Goal: Find specific page/section: Find specific page/section

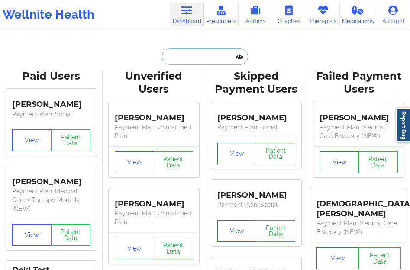
click at [183, 55] on input "text" at bounding box center [205, 56] width 86 height 16
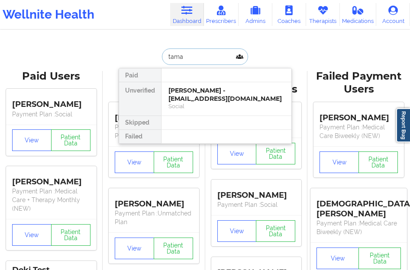
type input "tamar"
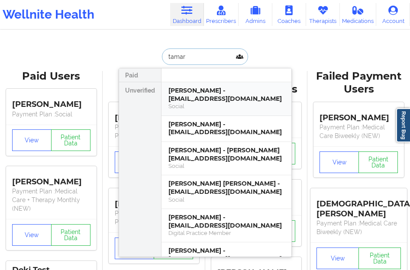
click at [187, 112] on div "[PERSON_NAME] - [EMAIL_ADDRESS][DOMAIN_NAME] Social" at bounding box center [226, 99] width 130 height 34
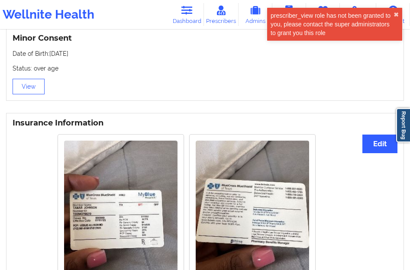
scroll to position [606, 0]
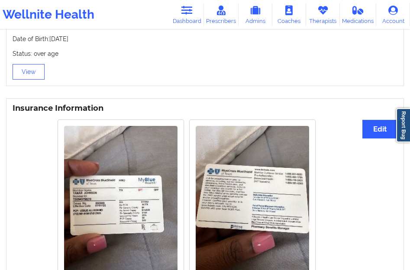
click at [135, 181] on img at bounding box center [120, 201] width 113 height 151
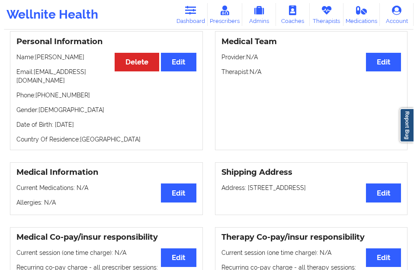
scroll to position [0, 0]
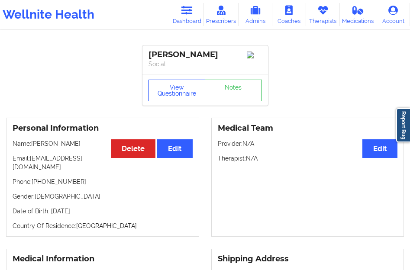
click at [184, 85] on button "View Questionnaire" at bounding box center [176, 91] width 57 height 22
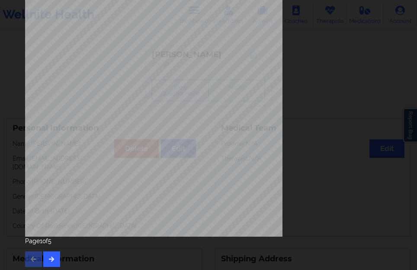
scroll to position [143, 0]
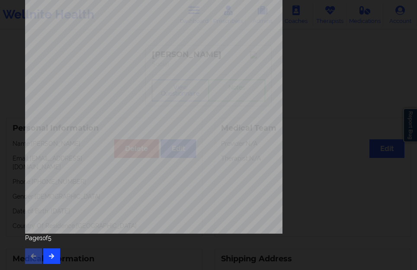
click at [52, 248] on div "Page 1 of 5" at bounding box center [208, 249] width 367 height 30
click at [52, 252] on button "button" at bounding box center [51, 256] width 17 height 16
click at [53, 250] on button "button" at bounding box center [51, 256] width 17 height 16
click at [49, 248] on button "button" at bounding box center [51, 256] width 17 height 16
click at [49, 260] on button "button" at bounding box center [51, 256] width 17 height 16
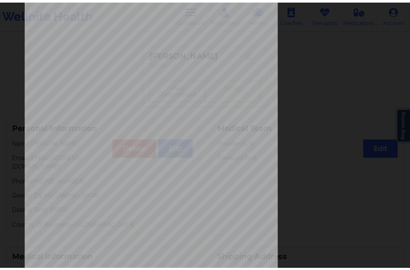
scroll to position [0, 0]
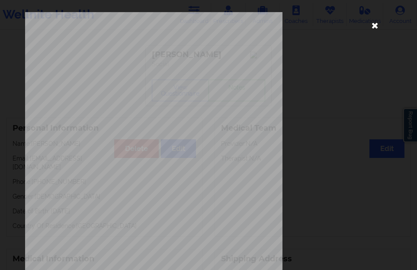
click at [369, 23] on icon at bounding box center [375, 25] width 14 height 14
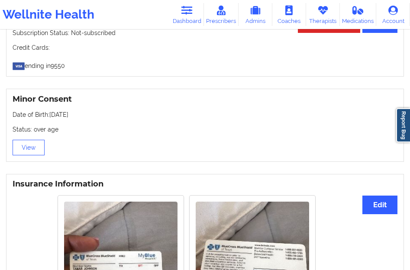
scroll to position [606, 0]
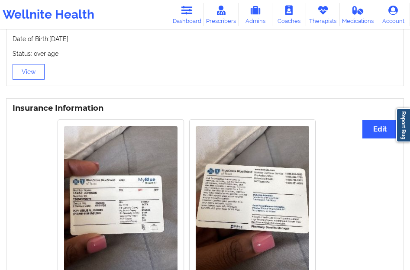
click at [141, 183] on img at bounding box center [120, 201] width 113 height 151
click at [130, 180] on img at bounding box center [120, 201] width 113 height 151
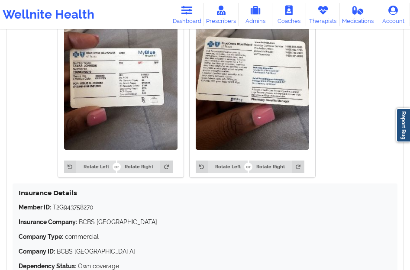
scroll to position [735, 0]
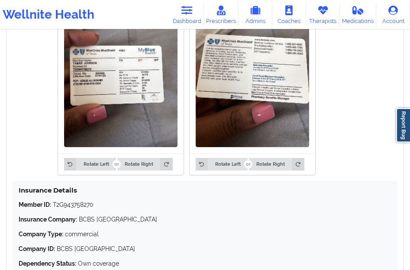
click at [119, 130] on img at bounding box center [120, 71] width 113 height 151
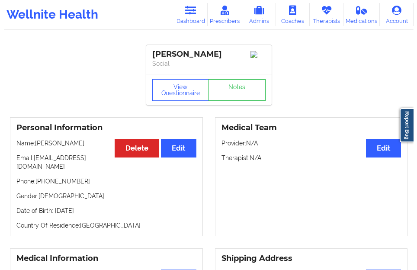
scroll to position [0, 0]
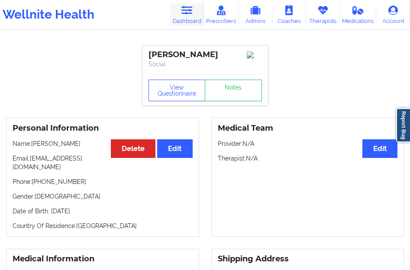
click at [184, 21] on link "Dashboard" at bounding box center [187, 14] width 34 height 23
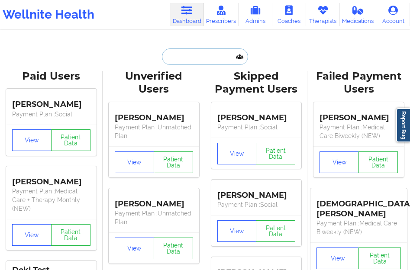
click at [194, 58] on input "text" at bounding box center [205, 56] width 86 height 16
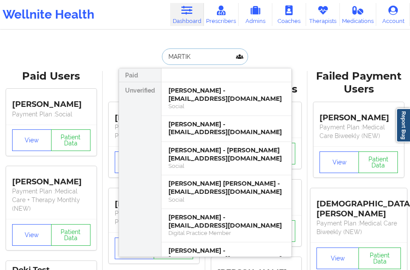
type input "[PERSON_NAME]"
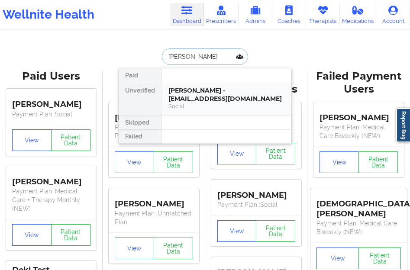
click at [201, 92] on div "[PERSON_NAME] - [EMAIL_ADDRESS][DOMAIN_NAME]" at bounding box center [226, 95] width 116 height 16
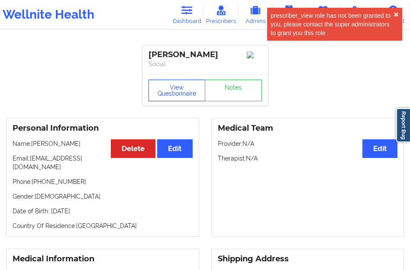
click at [179, 89] on button "View Questionnaire" at bounding box center [176, 91] width 57 height 22
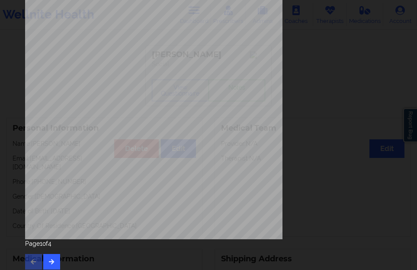
scroll to position [143, 0]
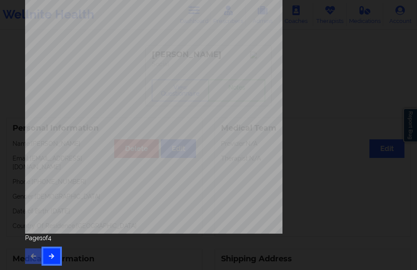
click at [49, 254] on icon "button" at bounding box center [51, 255] width 7 height 5
click at [54, 255] on icon "button" at bounding box center [51, 255] width 7 height 5
click at [55, 260] on button "button" at bounding box center [51, 256] width 17 height 16
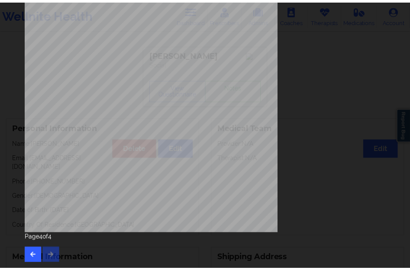
scroll to position [0, 0]
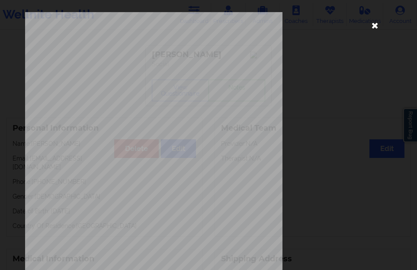
click at [368, 28] on icon at bounding box center [375, 25] width 14 height 14
